Goal: Book appointment/travel/reservation

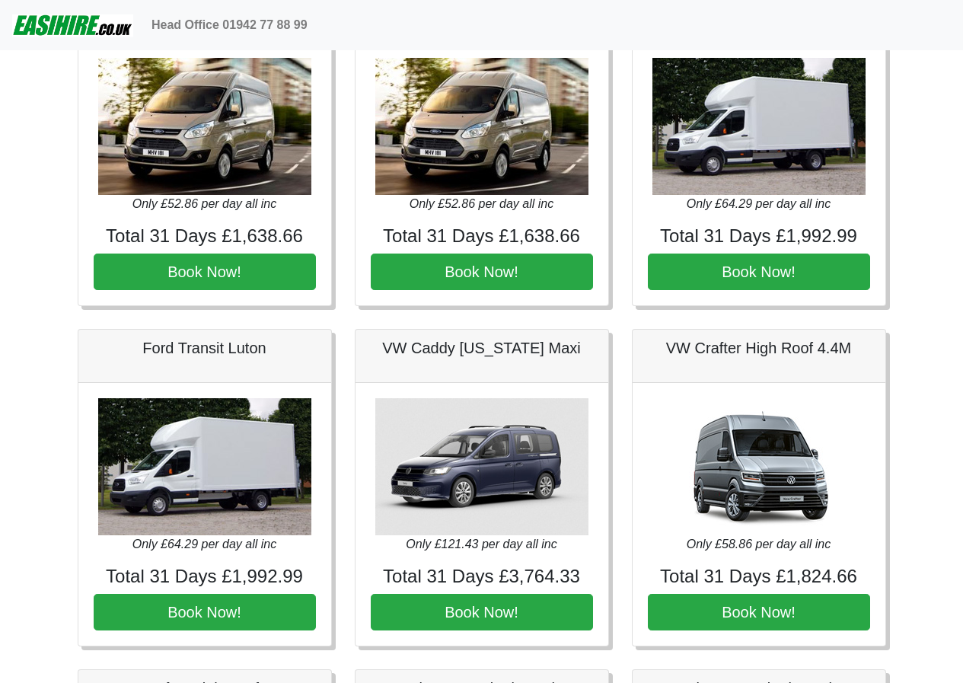
scroll to position [545, 0]
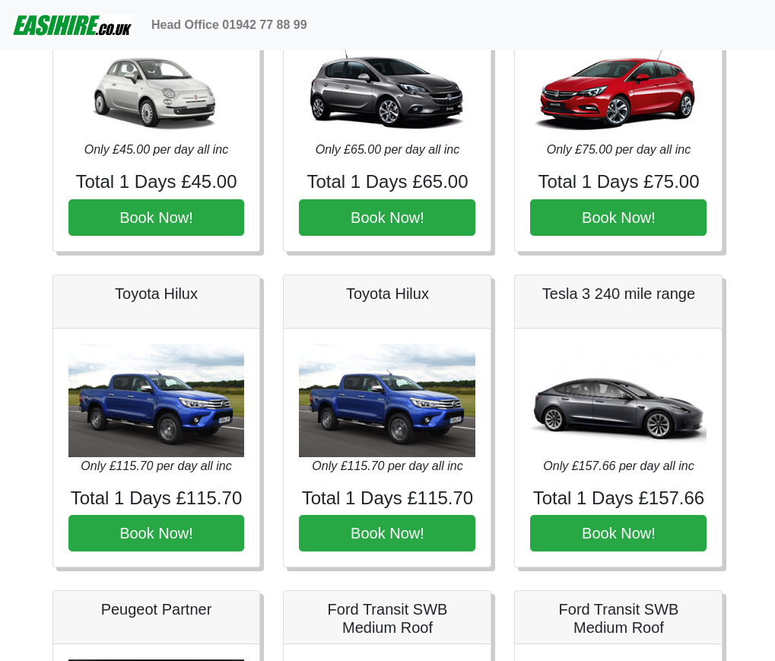
scroll to position [76, 0]
